Goal: Register for event/course: Sign up to attend an event or enroll in a course

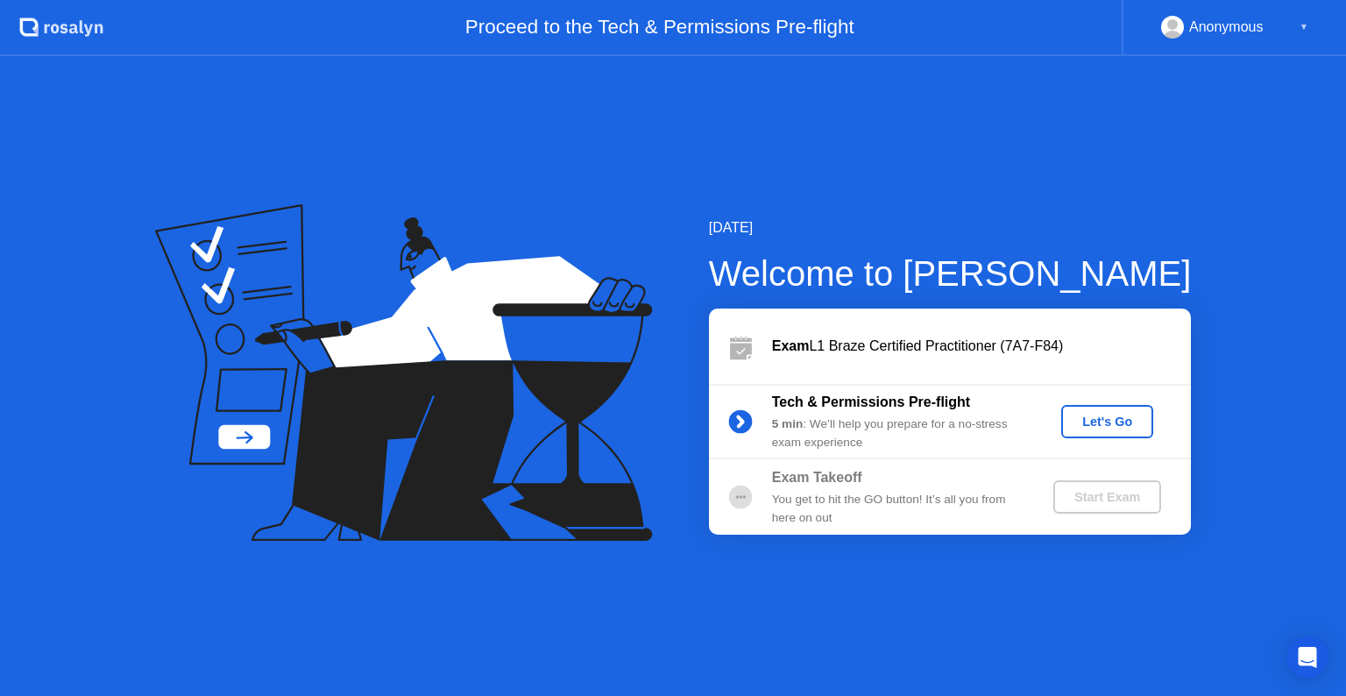
click at [1118, 415] on div "Let's Go" at bounding box center [1107, 422] width 78 height 14
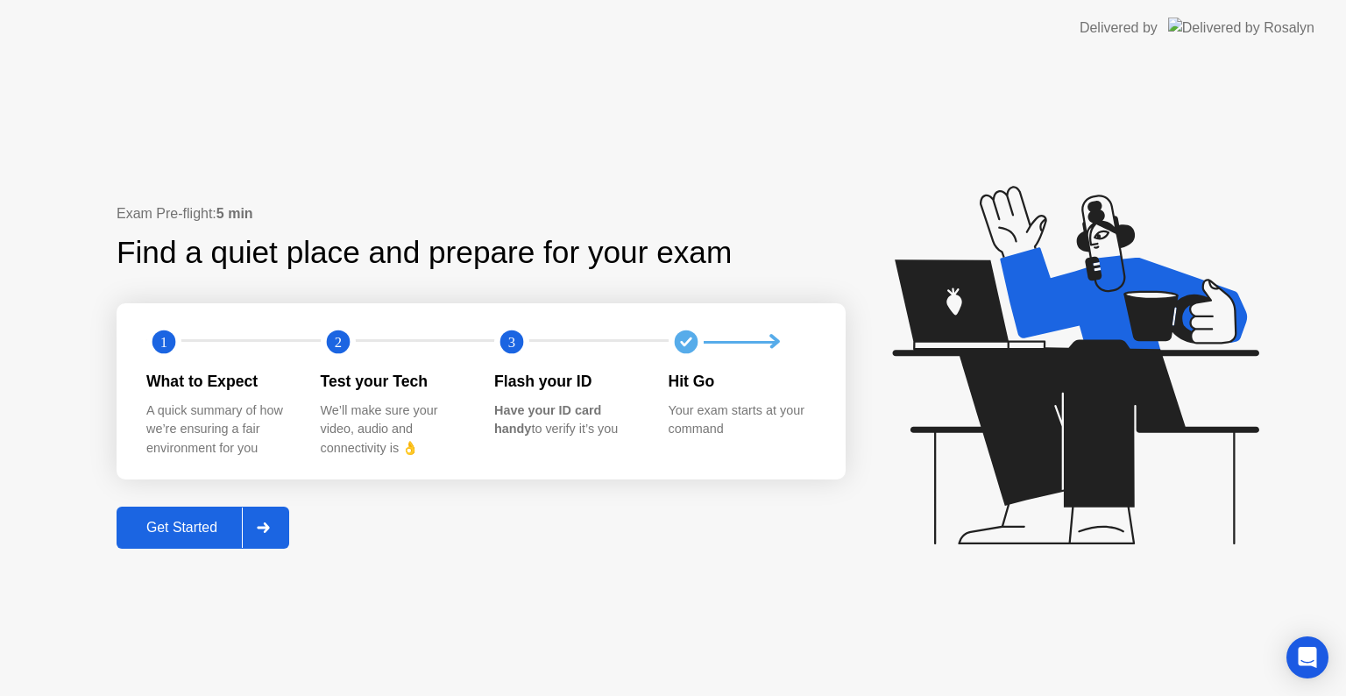
click at [189, 525] on div "Get Started" at bounding box center [182, 528] width 120 height 16
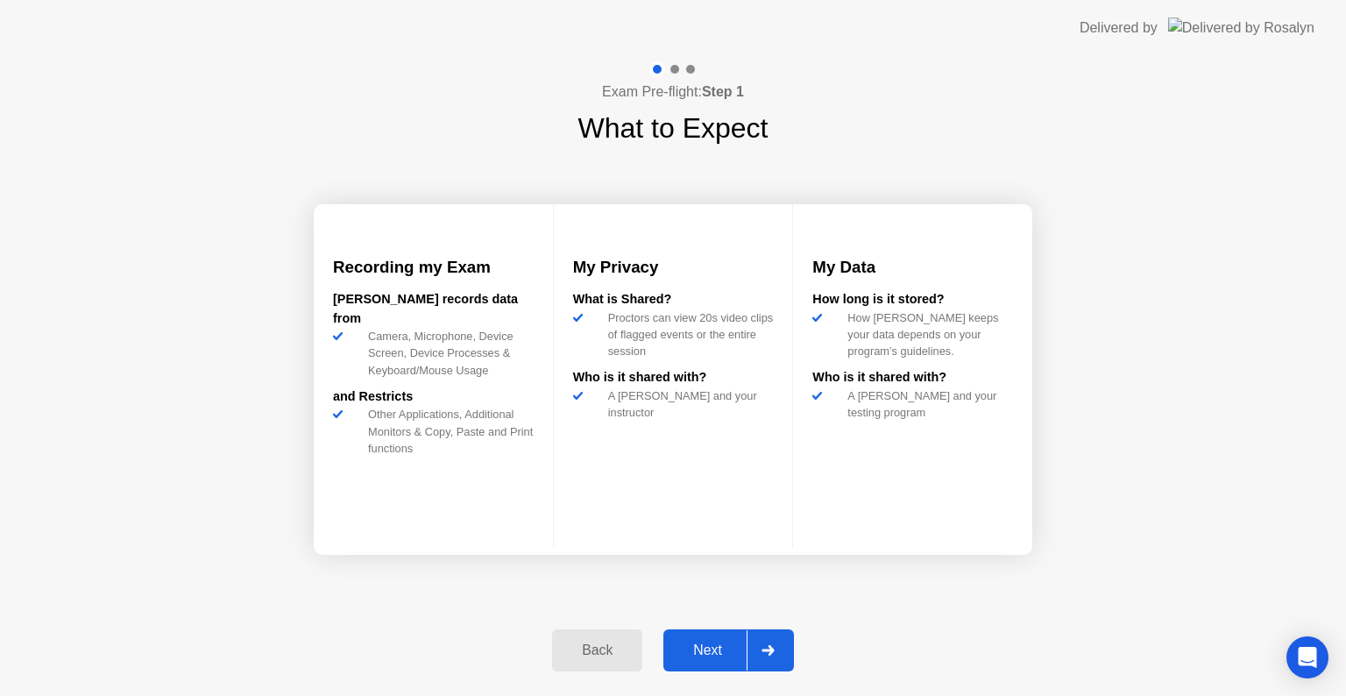
click at [721, 637] on button "Next" at bounding box center [729, 650] width 131 height 42
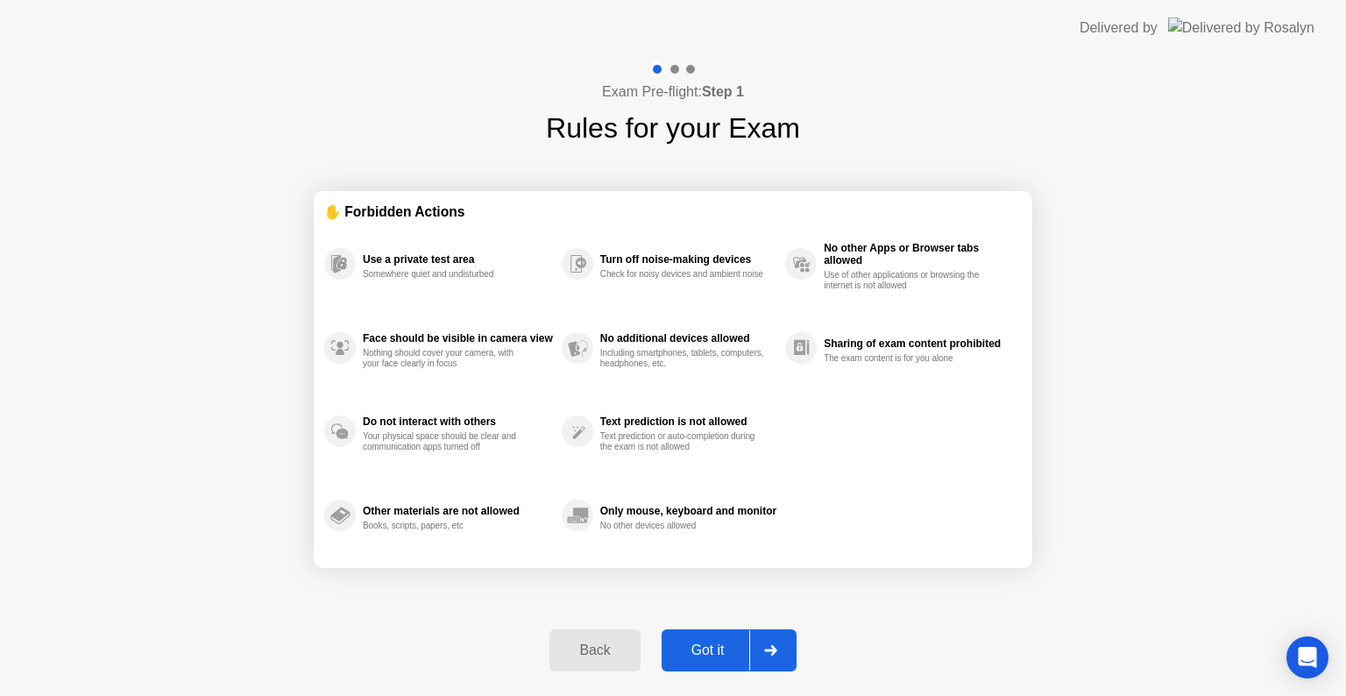
click at [721, 637] on button "Got it" at bounding box center [729, 650] width 135 height 42
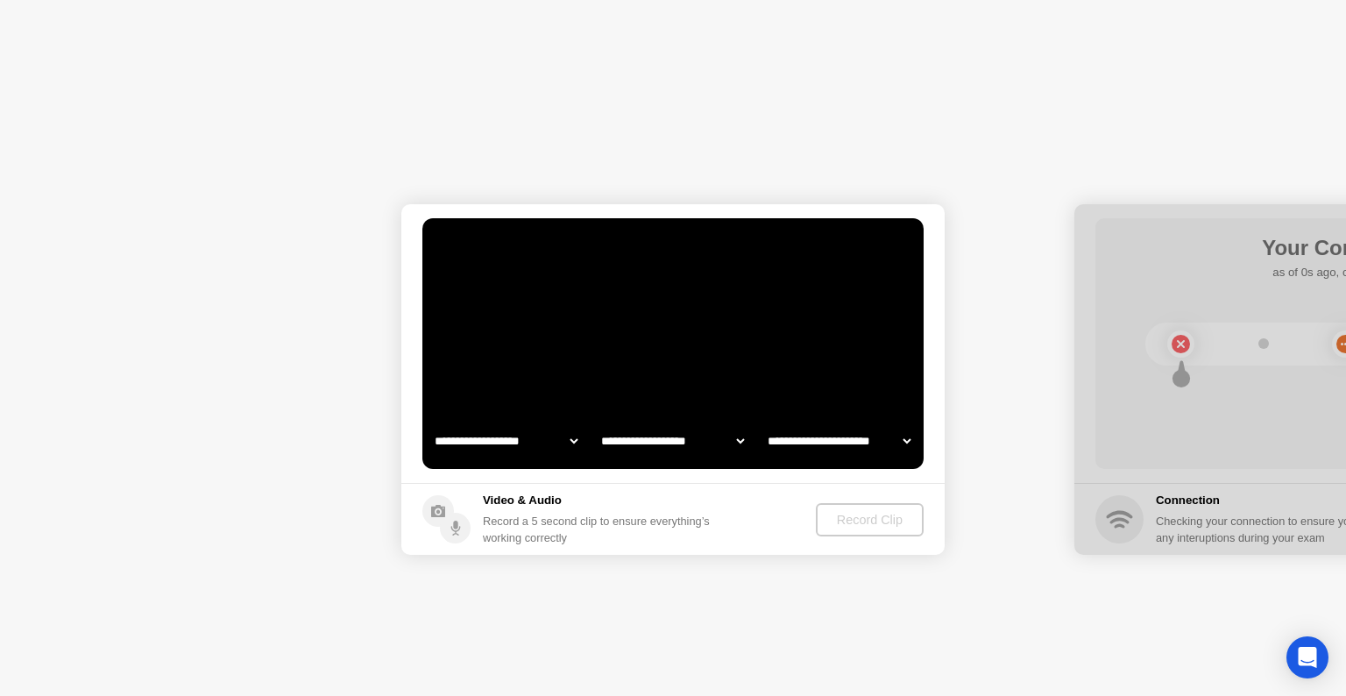
select select "**********"
select select "*******"
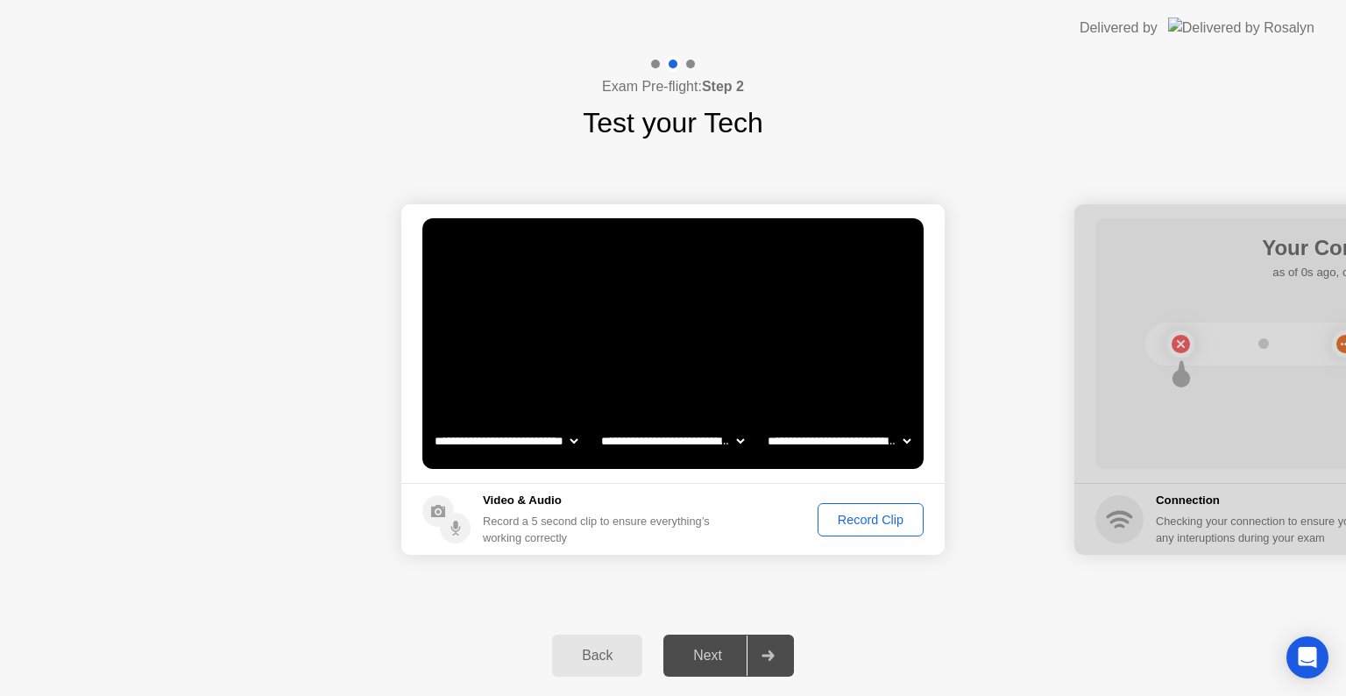
click at [844, 519] on div "Record Clip" at bounding box center [871, 520] width 94 height 14
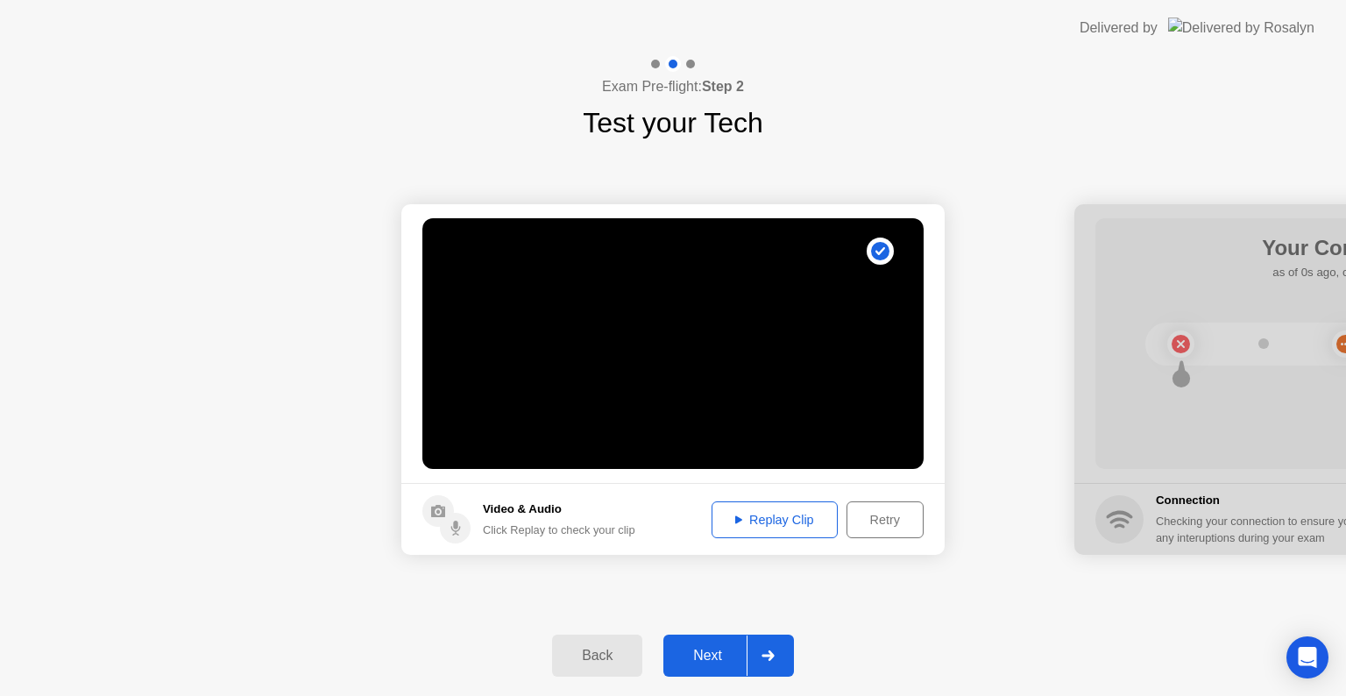
click at [736, 522] on icon at bounding box center [738, 519] width 7 height 9
click at [874, 526] on div "Retry" at bounding box center [885, 520] width 65 height 14
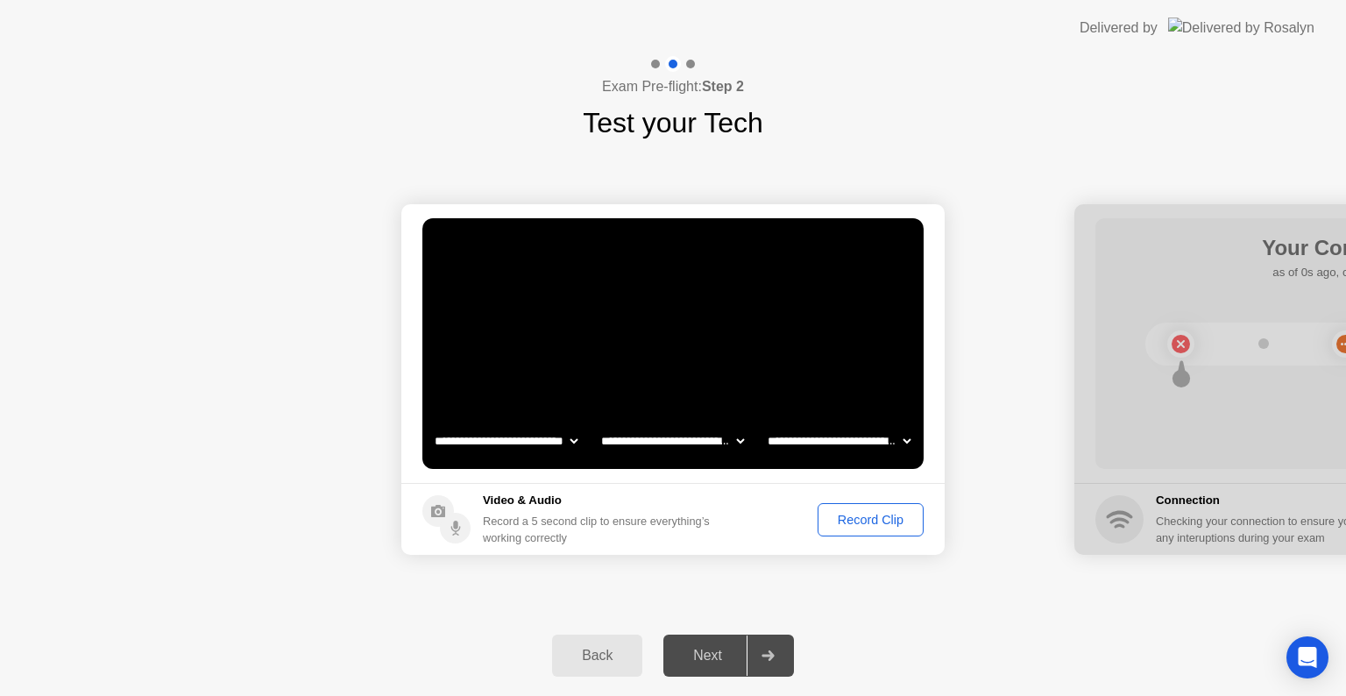
click at [556, 438] on select "**********" at bounding box center [506, 440] width 150 height 35
click at [431, 423] on select "**********" at bounding box center [506, 440] width 150 height 35
click at [849, 514] on div "Record Clip" at bounding box center [871, 520] width 94 height 14
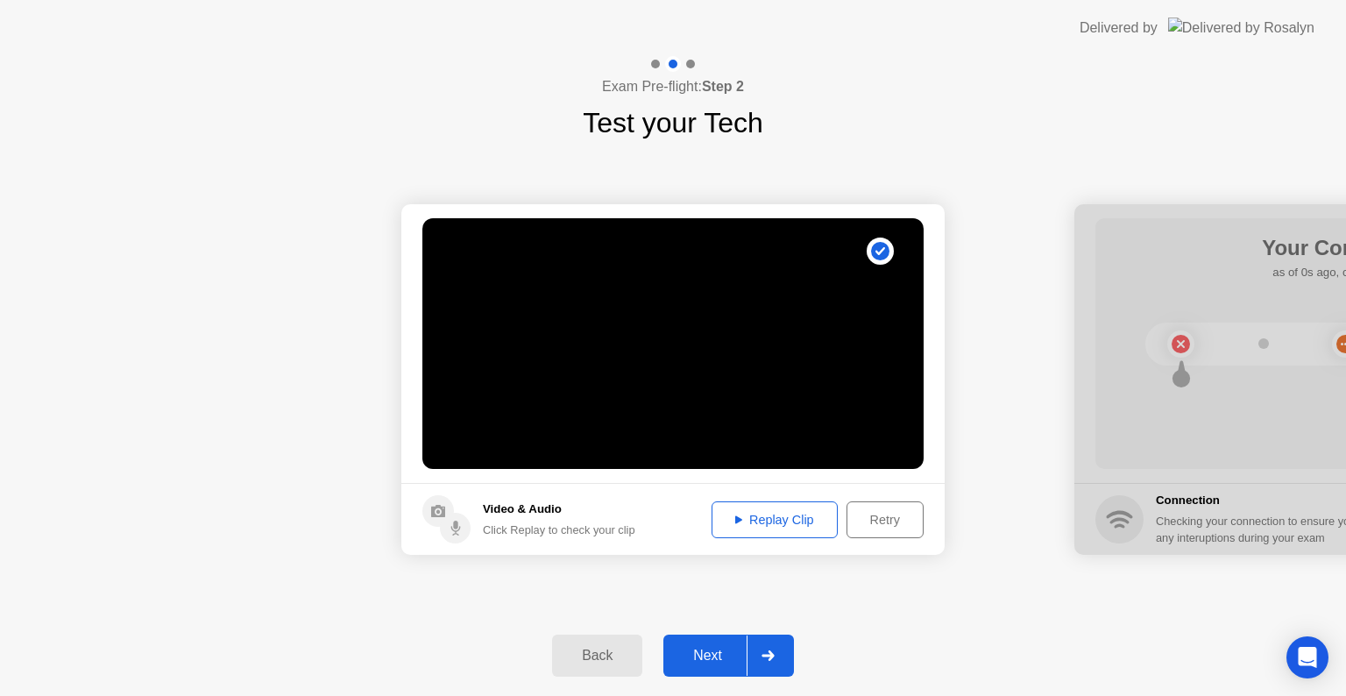
click at [722, 654] on div "Next" at bounding box center [708, 656] width 78 height 16
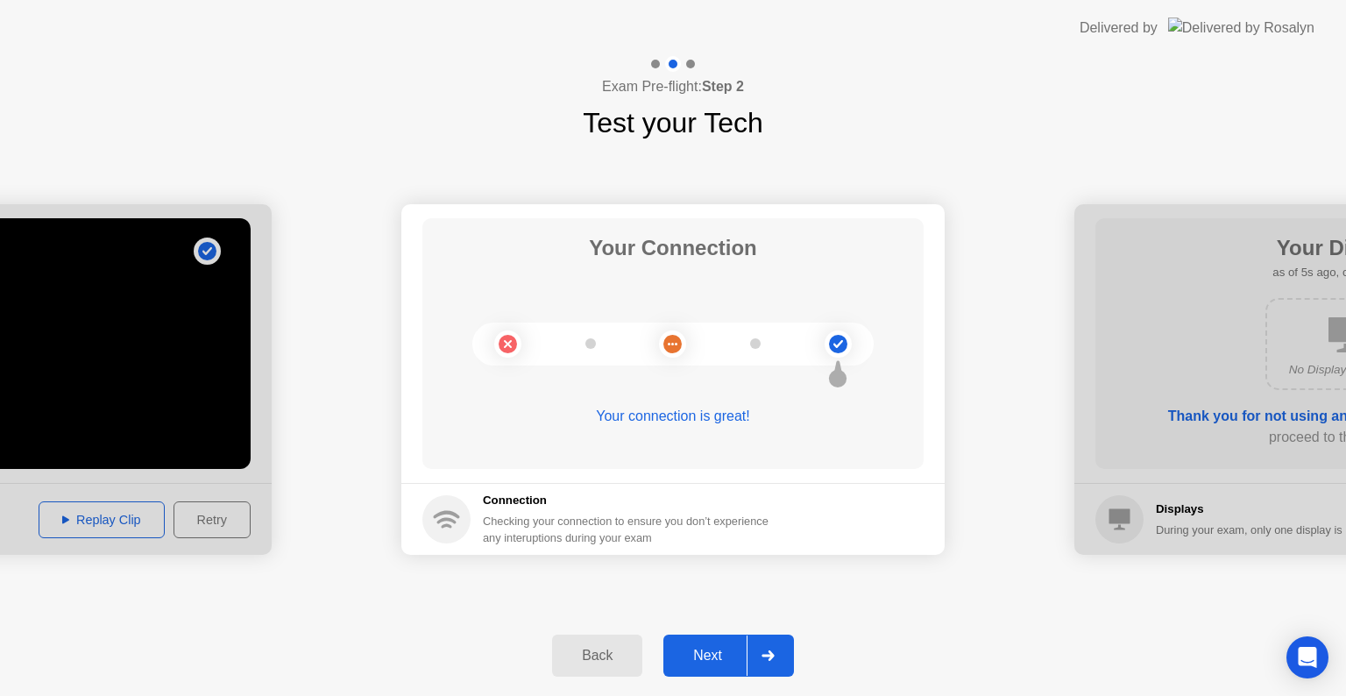
click at [710, 648] on div "Next" at bounding box center [708, 656] width 78 height 16
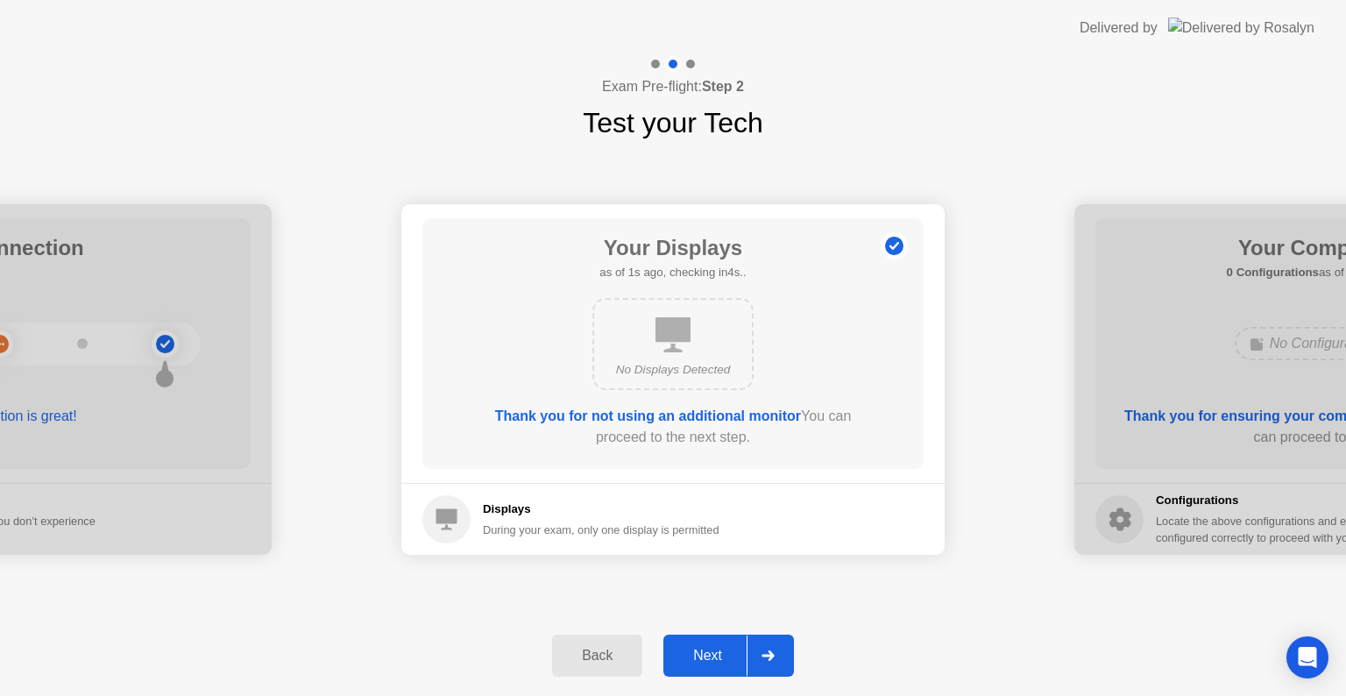
click at [723, 649] on div "Next" at bounding box center [708, 656] width 78 height 16
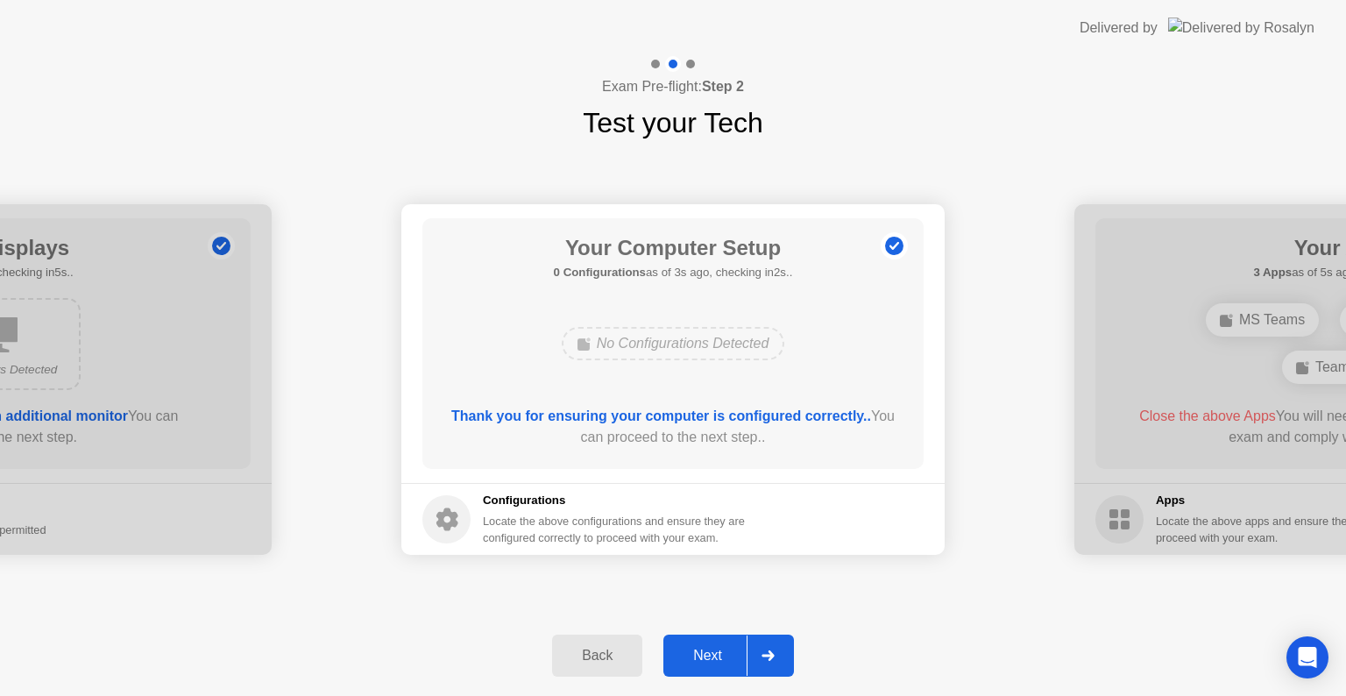
click at [719, 648] on div "Next" at bounding box center [708, 656] width 78 height 16
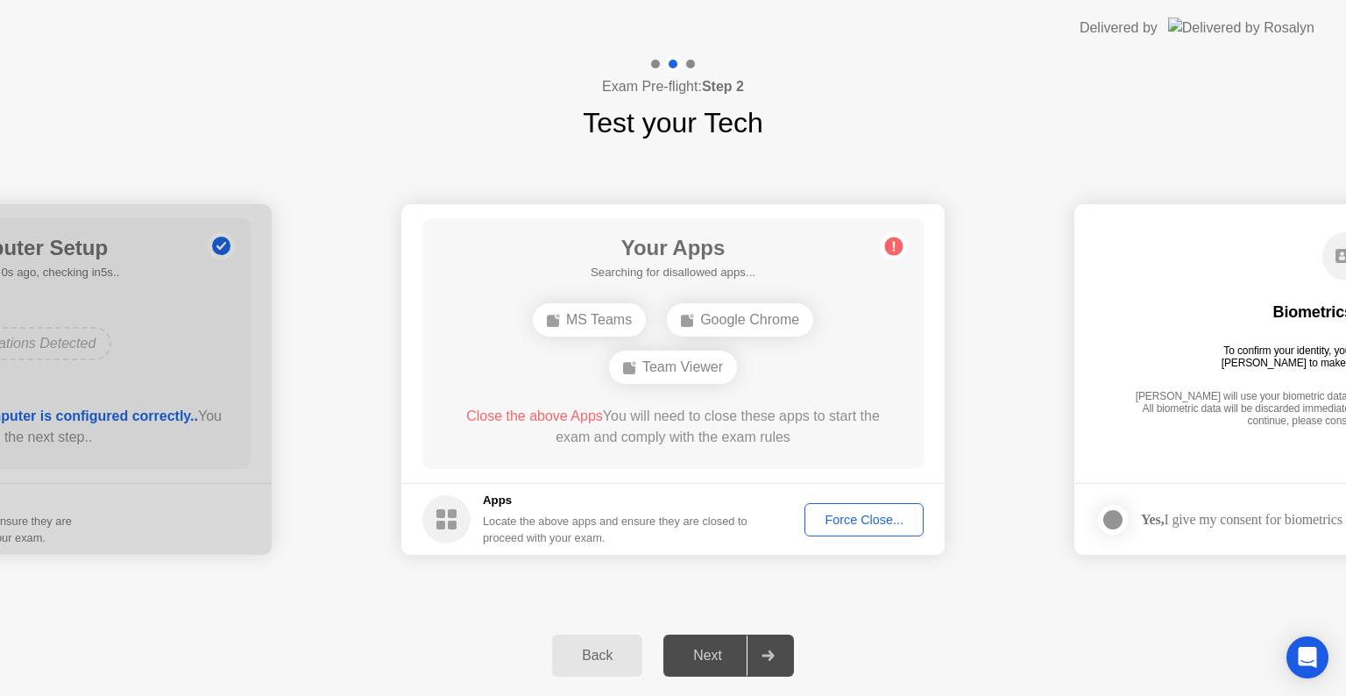
click at [855, 515] on div "Force Close..." at bounding box center [864, 520] width 107 height 14
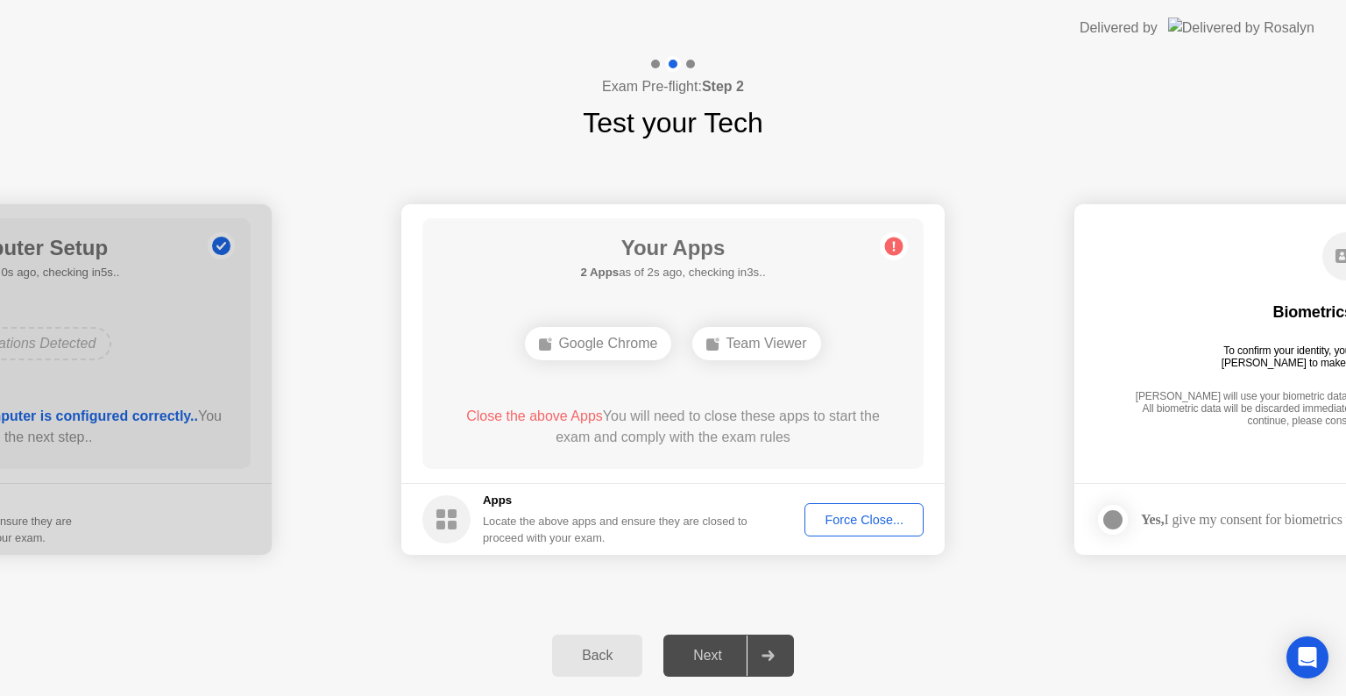
click at [855, 513] on div "Force Close..." at bounding box center [864, 520] width 107 height 14
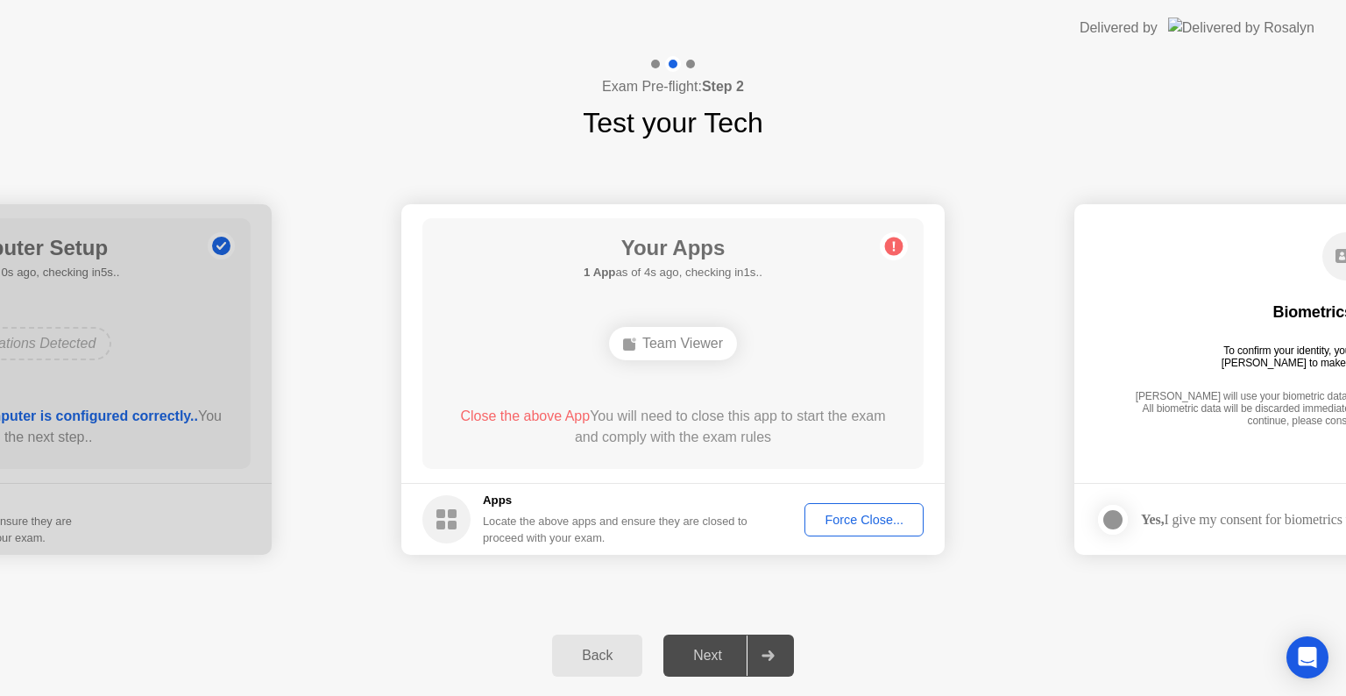
click at [842, 520] on div "Force Close..." at bounding box center [864, 520] width 107 height 14
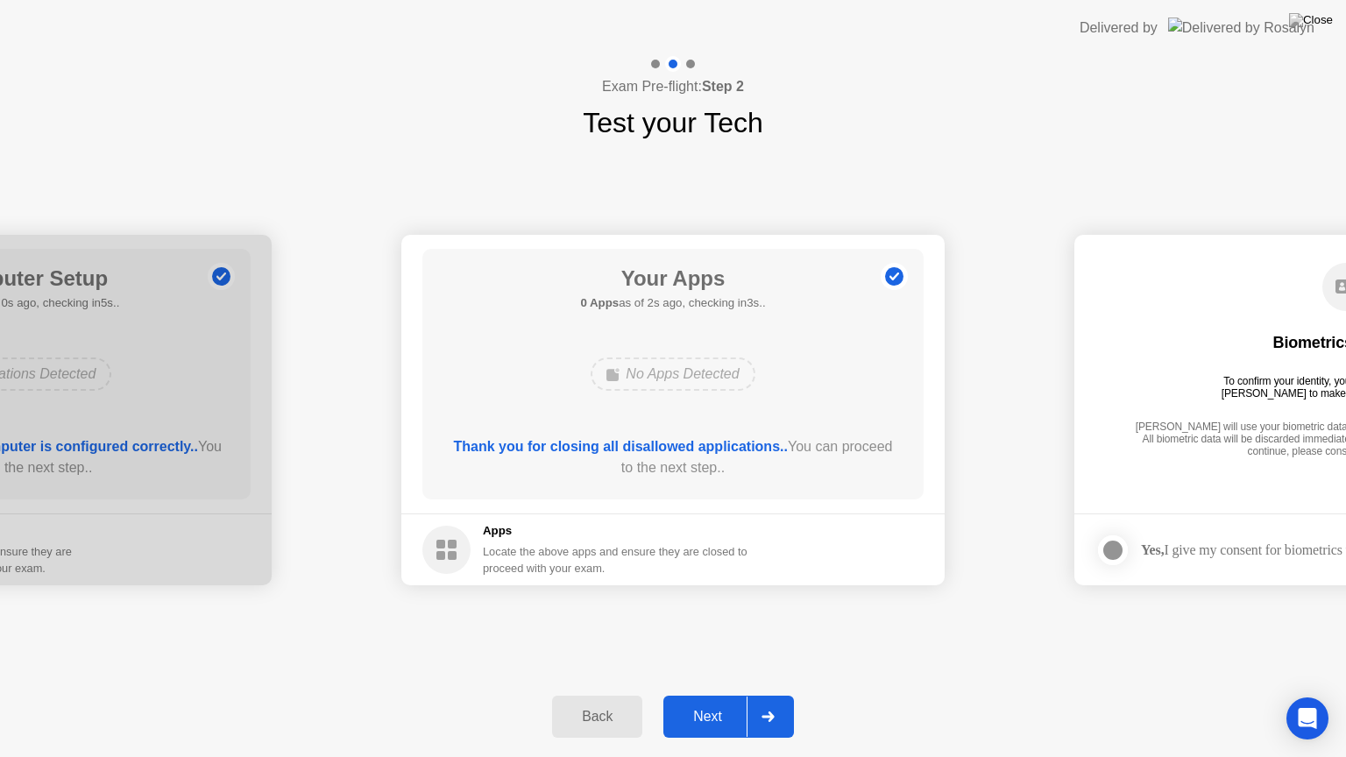
click at [724, 695] on div "Next" at bounding box center [708, 717] width 78 height 16
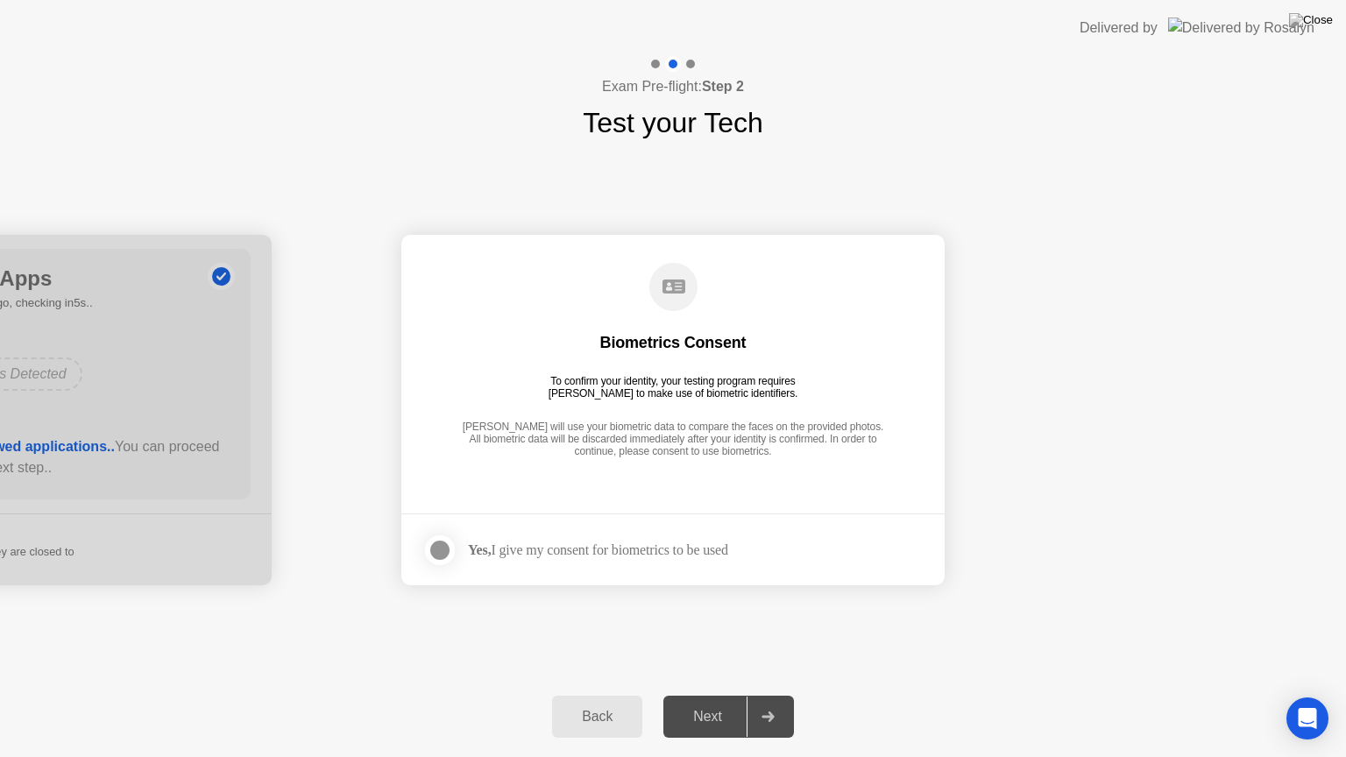
click at [528, 538] on div "Yes, I give my consent for biometrics to be used" at bounding box center [575, 550] width 306 height 35
click at [607, 545] on div "Yes, I give my consent for biometrics to be used" at bounding box center [598, 550] width 260 height 17
click at [429, 551] on div at bounding box center [439, 550] width 21 height 21
click at [725, 695] on div "Next" at bounding box center [708, 717] width 78 height 16
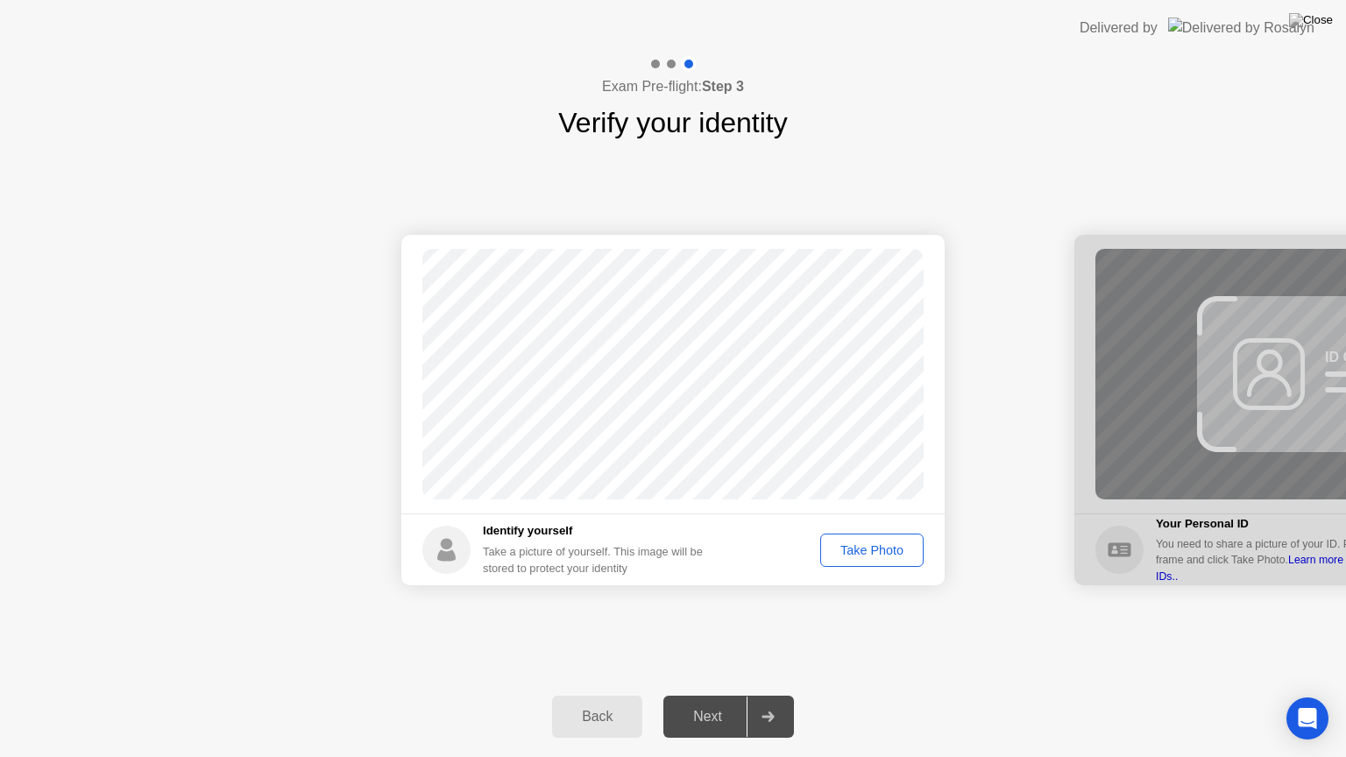
click at [890, 552] on div "Take Photo" at bounding box center [872, 550] width 91 height 14
click at [720, 695] on div "Next" at bounding box center [708, 717] width 78 height 16
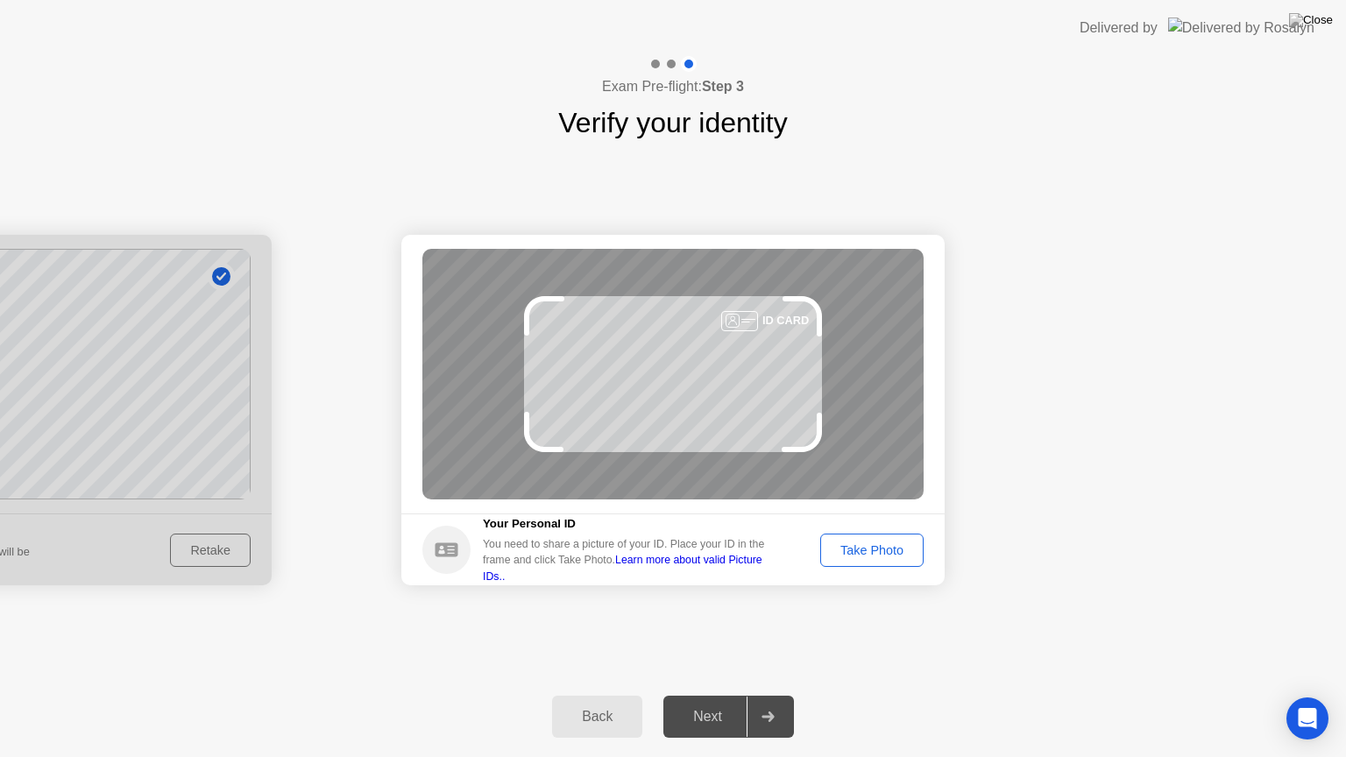
click at [859, 543] on div "Take Photo" at bounding box center [872, 550] width 91 height 14
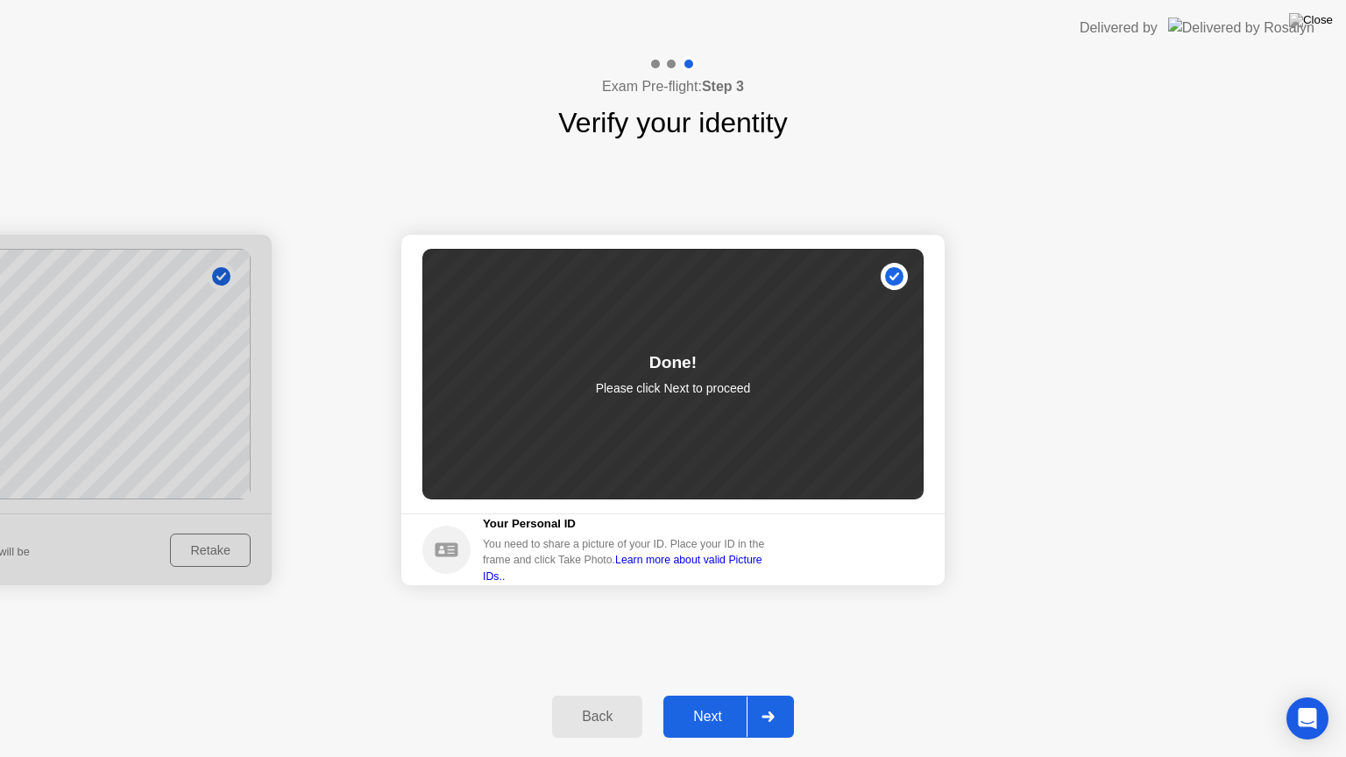
click at [722, 695] on button "Next" at bounding box center [729, 717] width 131 height 42
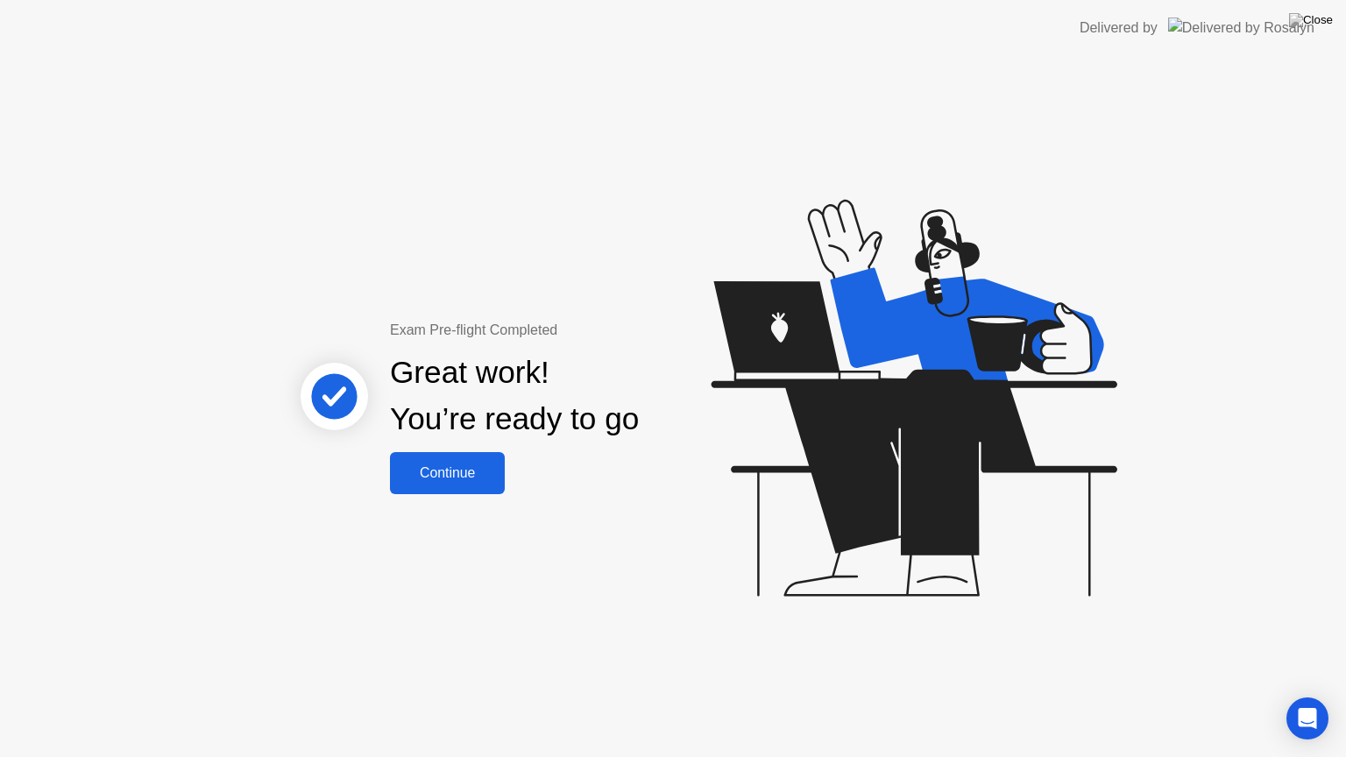
click at [477, 459] on button "Continue" at bounding box center [447, 473] width 115 height 42
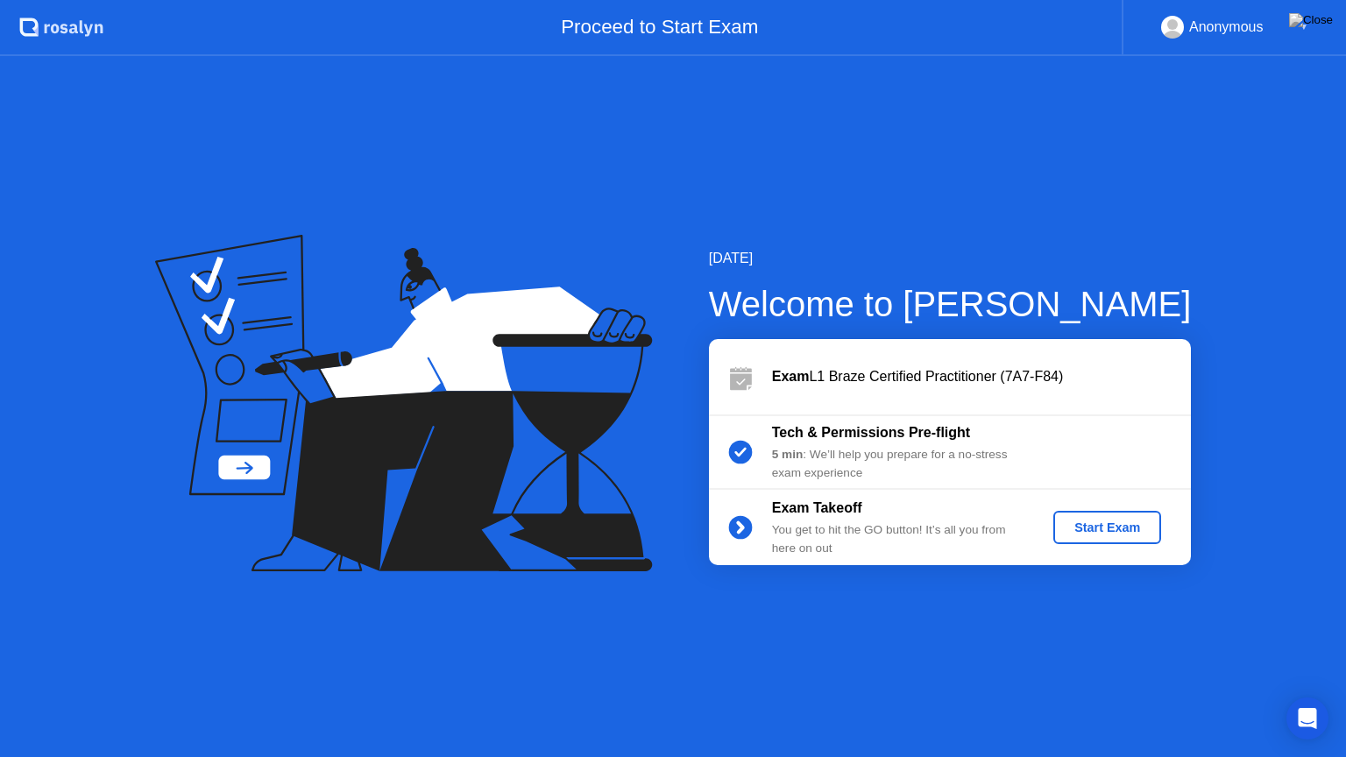
click at [1087, 521] on div "Start Exam" at bounding box center [1108, 528] width 94 height 14
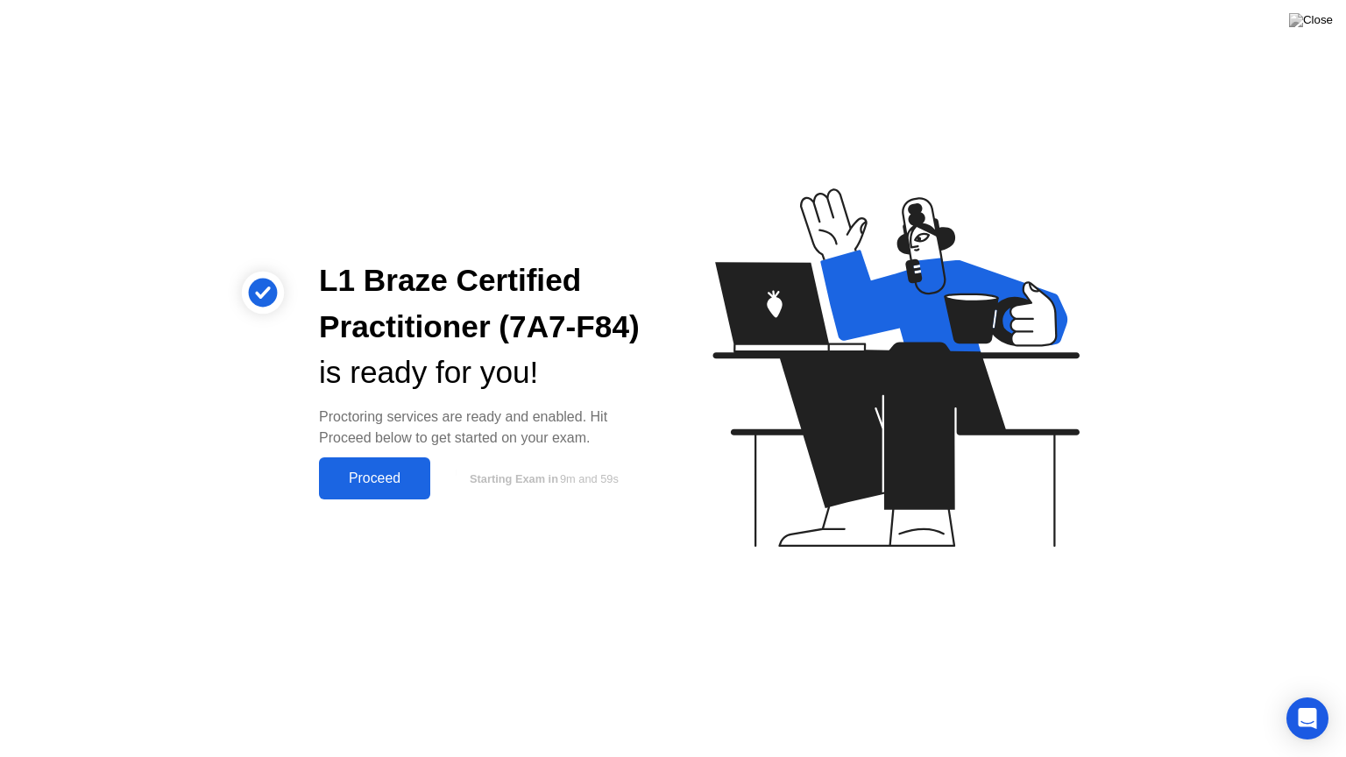
click at [414, 477] on div "Proceed" at bounding box center [374, 479] width 101 height 16
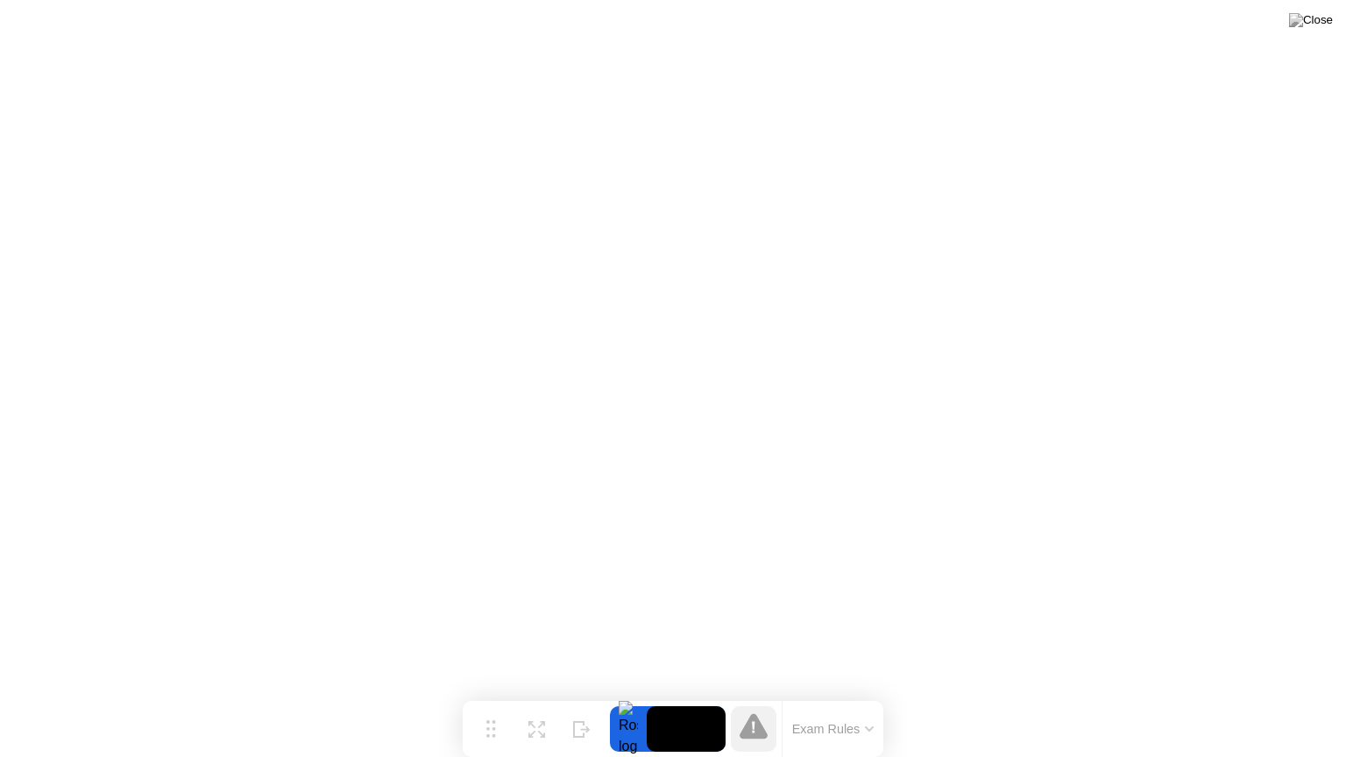
click at [757, 695] on icon at bounding box center [754, 727] width 28 height 28
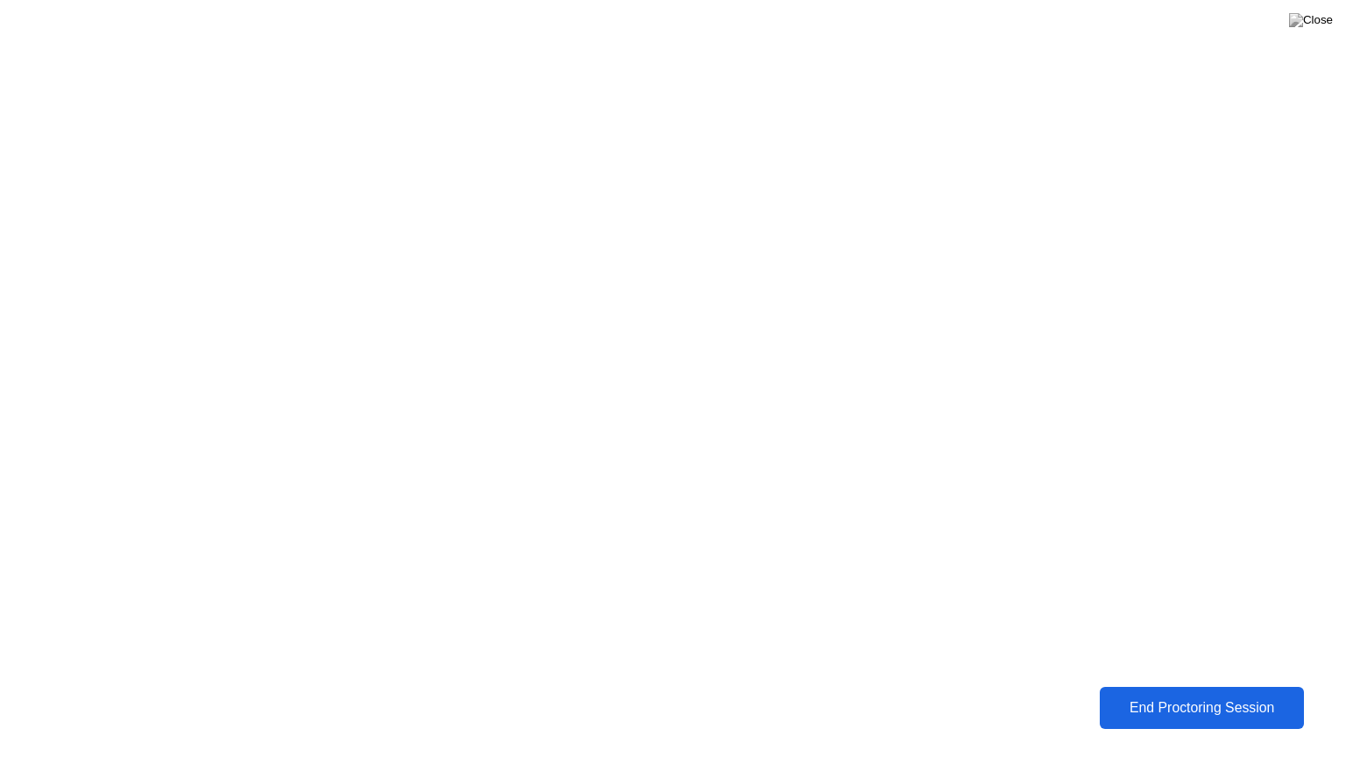
click at [1162, 695] on div "End Proctoring Session" at bounding box center [1202, 708] width 194 height 16
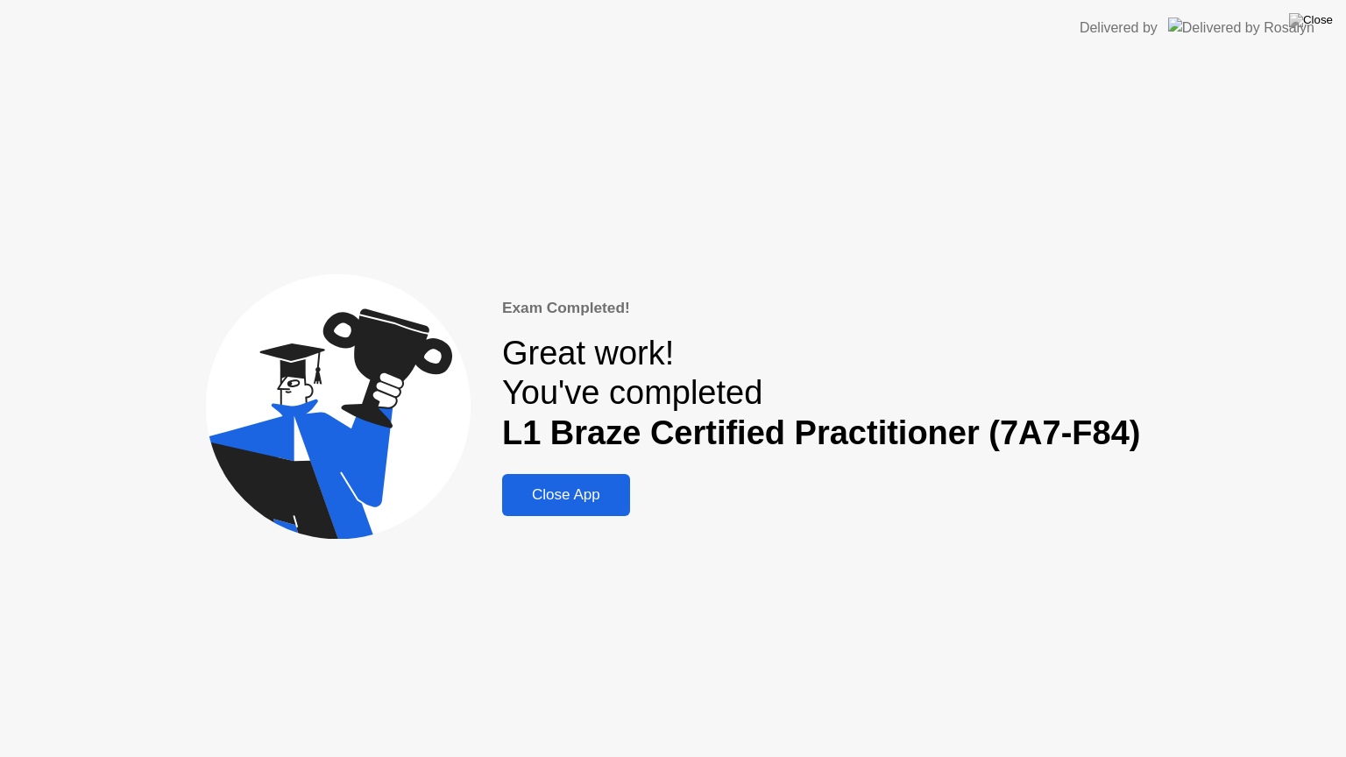
click at [592, 501] on div "Close App" at bounding box center [565, 495] width 117 height 18
